Goal: Information Seeking & Learning: Compare options

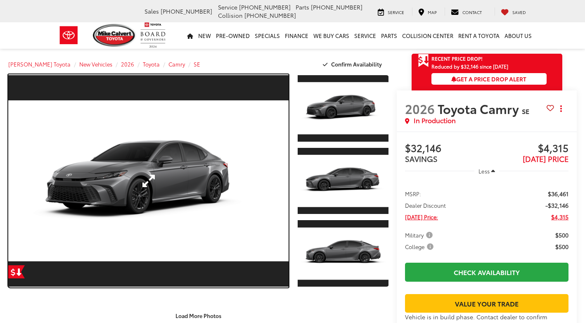
click at [222, 152] on link "Expand Photo 0" at bounding box center [148, 180] width 280 height 213
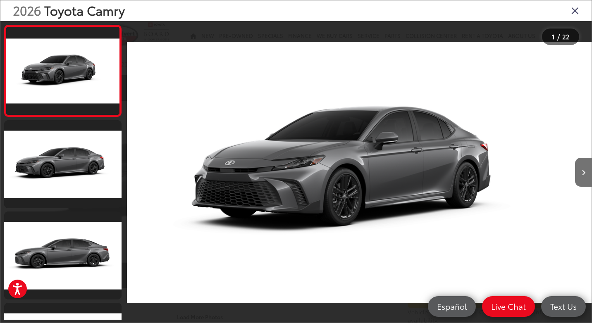
click at [578, 13] on icon "Close gallery" at bounding box center [574, 10] width 8 height 11
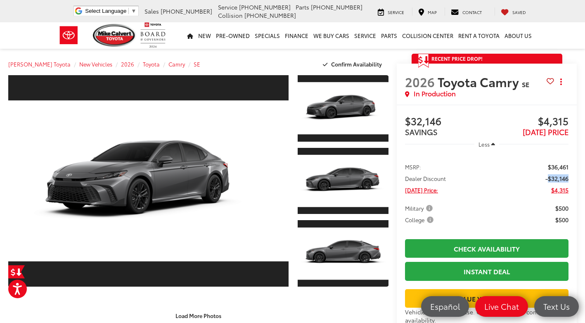
drag, startPoint x: 550, startPoint y: 179, endPoint x: 573, endPoint y: 181, distance: 22.9
click at [573, 181] on ul "MSRP: $36,461 Dealer Discount -$32,146 [DATE] Price: $4,315 Military $500 Colle…" at bounding box center [487, 193] width 180 height 78
copy span "$32,146"
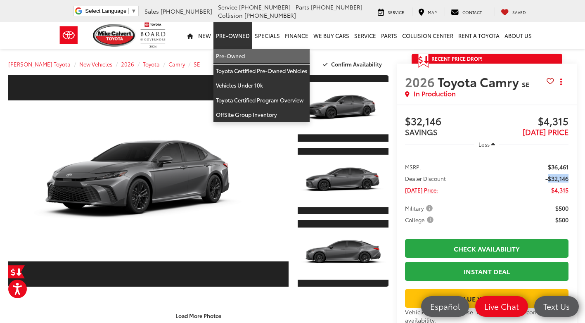
click at [232, 52] on link "Pre-Owned" at bounding box center [262, 56] width 96 height 15
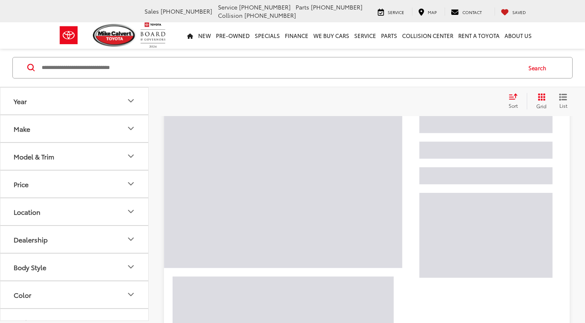
click at [83, 187] on button "Price" at bounding box center [74, 184] width 149 height 27
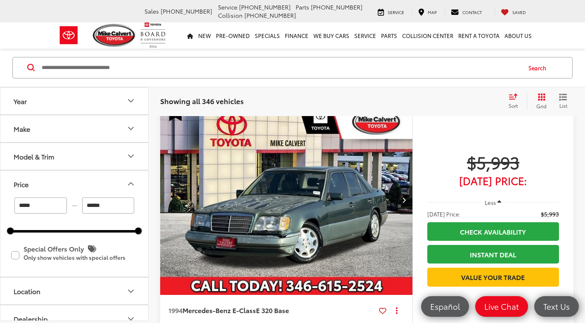
click at [84, 164] on button "Model & Trim" at bounding box center [74, 156] width 149 height 27
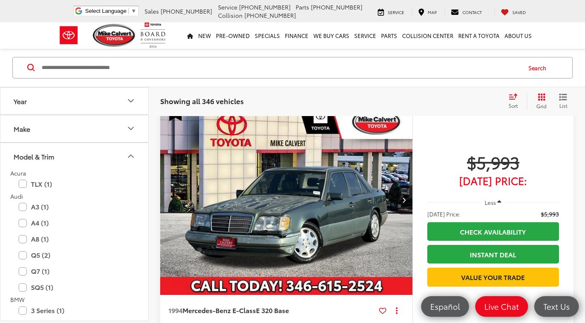
click at [85, 163] on button "Model & Trim" at bounding box center [74, 156] width 149 height 27
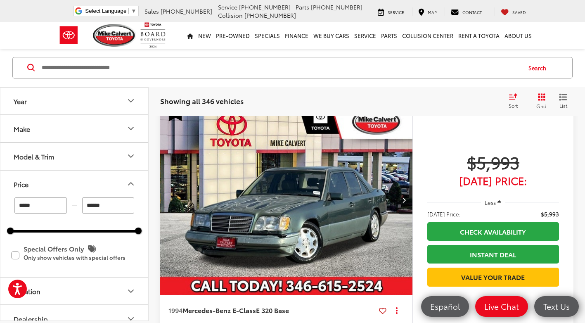
click at [85, 163] on button "Model & Trim" at bounding box center [74, 156] width 149 height 27
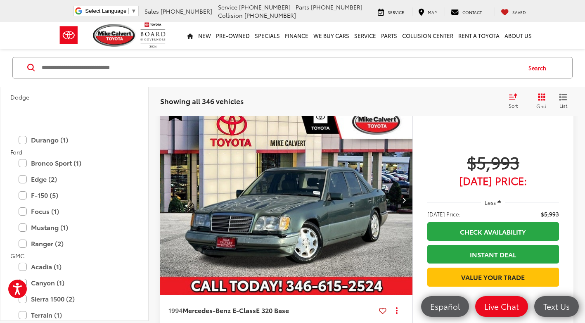
scroll to position [413, 0]
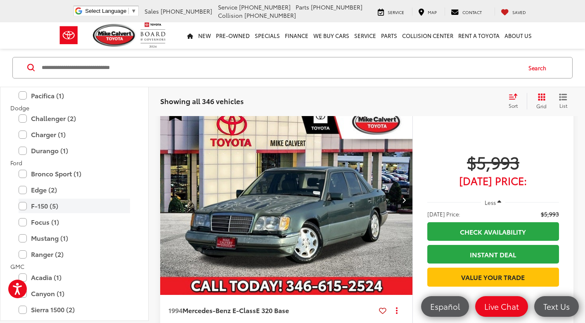
click at [73, 206] on label "F-150 (5)" at bounding box center [75, 206] width 112 height 14
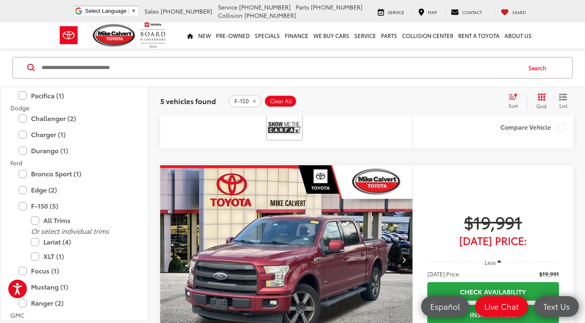
scroll to position [360, 0]
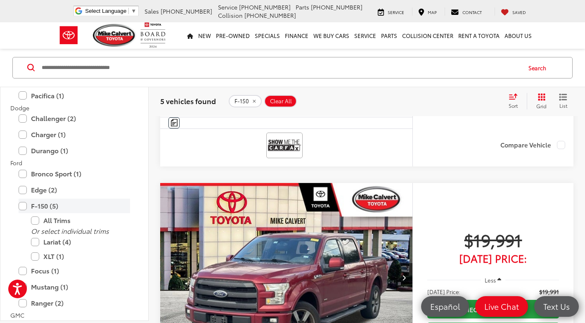
click at [54, 210] on label "F-150 (5)" at bounding box center [75, 206] width 112 height 14
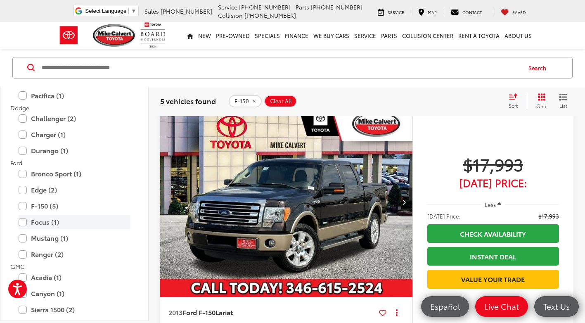
scroll to position [112, 0]
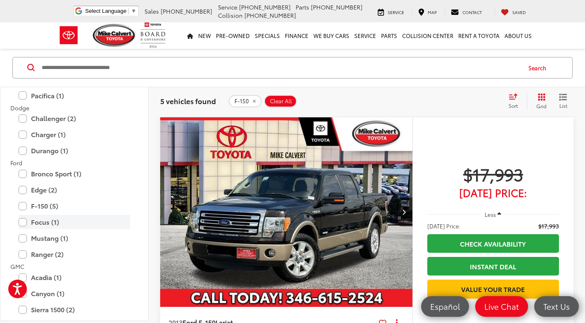
click at [56, 222] on label "Focus (1)" at bounding box center [75, 222] width 112 height 14
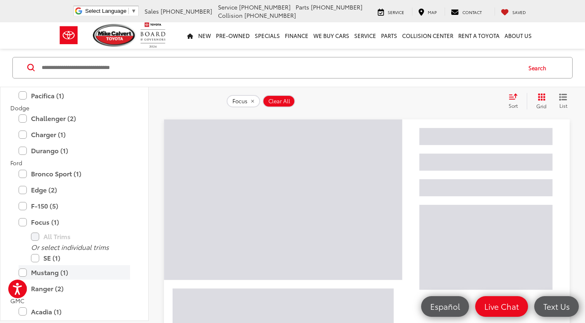
click at [85, 272] on label "Mustang (1)" at bounding box center [75, 272] width 112 height 14
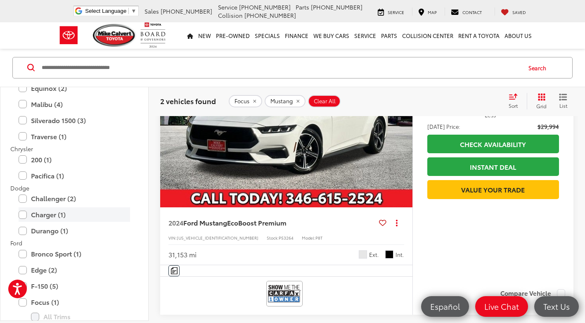
scroll to position [330, 0]
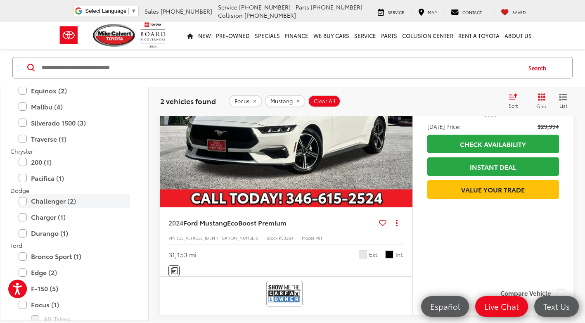
click at [55, 206] on label "Challenger (2)" at bounding box center [75, 201] width 112 height 14
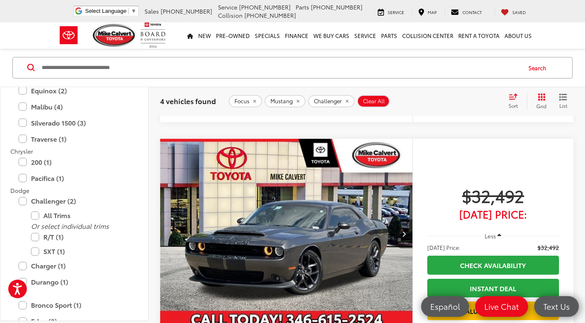
scroll to position [1021, 0]
